Goal: Task Accomplishment & Management: Complete application form

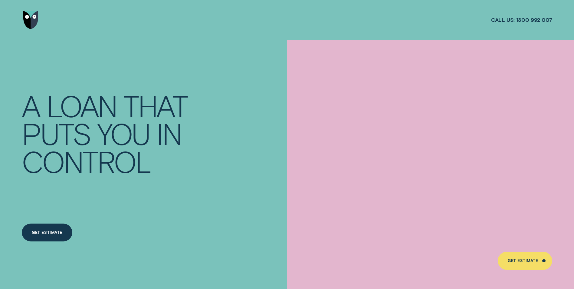
click at [524, 257] on div "Get Estimate" at bounding box center [525, 261] width 54 height 18
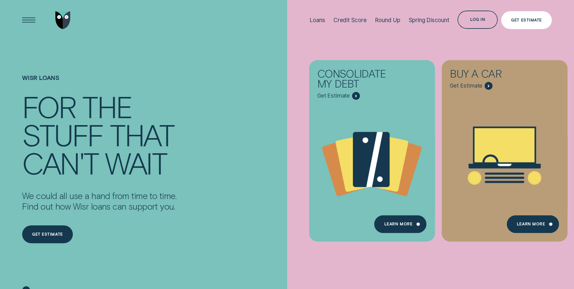
click at [526, 18] on div "Get Estimate" at bounding box center [526, 20] width 31 height 4
